Goal: Task Accomplishment & Management: Manage account settings

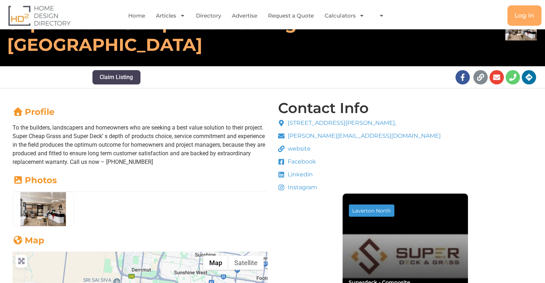
scroll to position [143, 0]
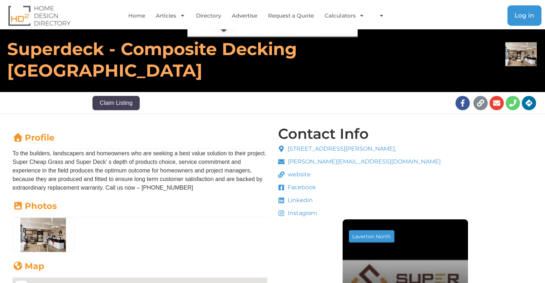
scroll to position [107, 0]
click at [528, 14] on span "Log in" at bounding box center [524, 16] width 20 height 6
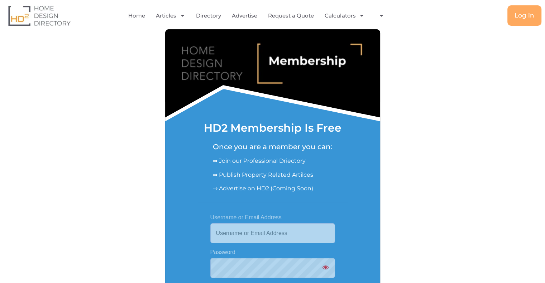
click at [252, 236] on input "Username or Email Address" at bounding box center [272, 233] width 125 height 20
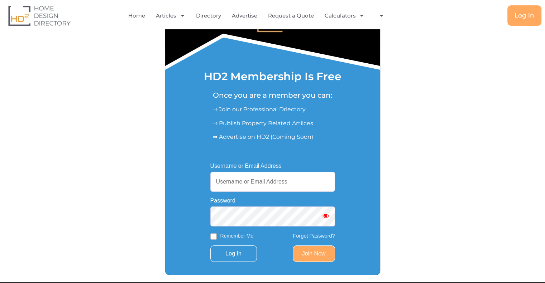
scroll to position [72, 0]
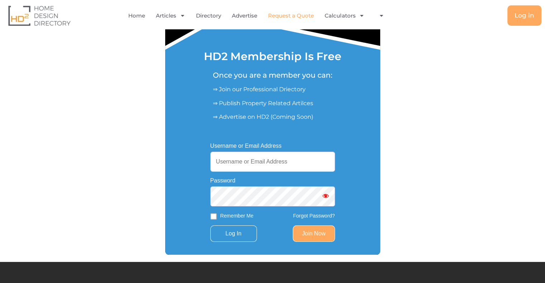
paste input "superdeckmelb@gmail.com"
drag, startPoint x: 222, startPoint y: 163, endPoint x: 421, endPoint y: 160, distance: 199.1
click at [421, 160] on div "HD2 Membership Is Free Once you are a member you can: ⇒ Join our Professional D…" at bounding box center [273, 106] width 430 height 297
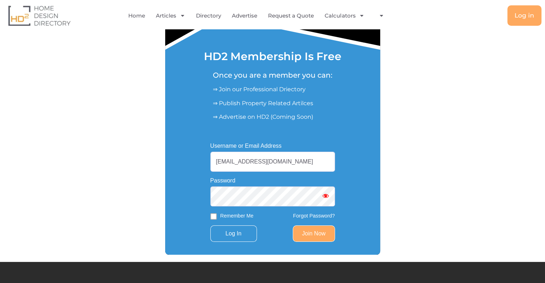
type input "superdeckmelb@gmail.com"
click at [232, 229] on input "Log In" at bounding box center [233, 234] width 47 height 16
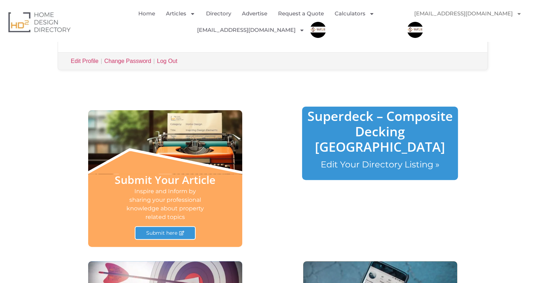
scroll to position [213, 0]
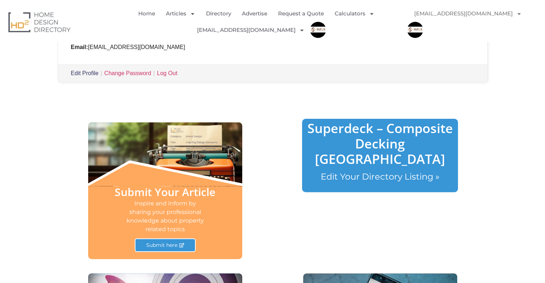
click at [89, 73] on link "Edit Profile" at bounding box center [85, 73] width 28 height 6
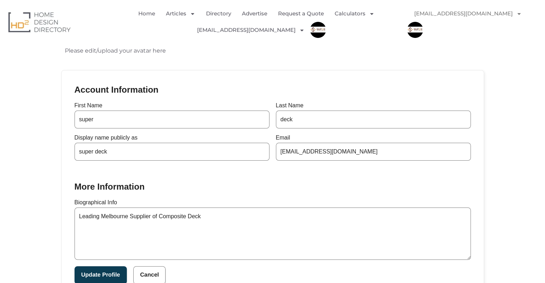
scroll to position [179, 0]
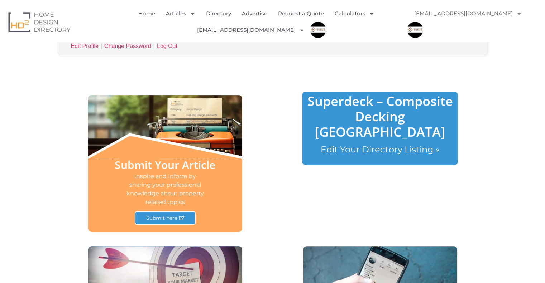
scroll to position [178, 0]
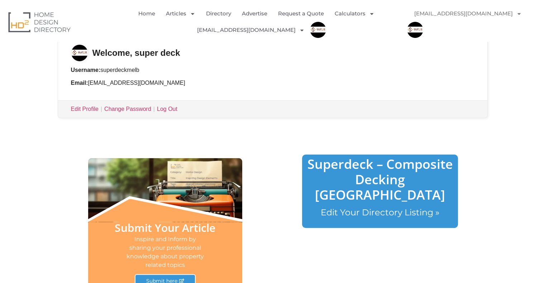
click at [375, 207] on link "Edit Your Directory Listing »" at bounding box center [379, 212] width 119 height 10
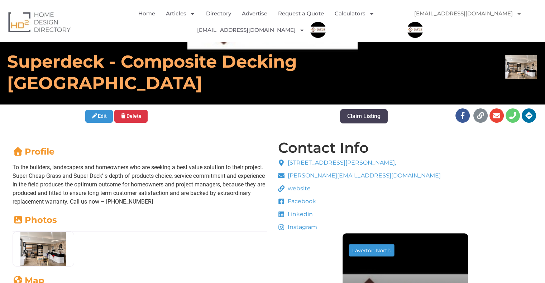
scroll to position [107, 0]
click at [105, 116] on link "Edit" at bounding box center [99, 116] width 28 height 13
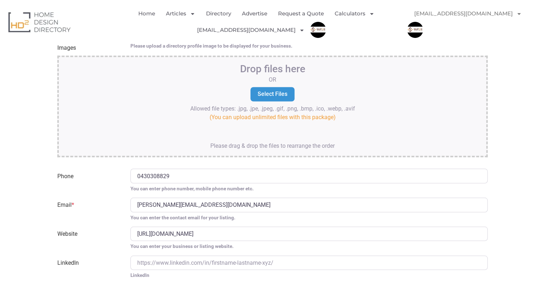
scroll to position [1360, 0]
